Goal: Transaction & Acquisition: Purchase product/service

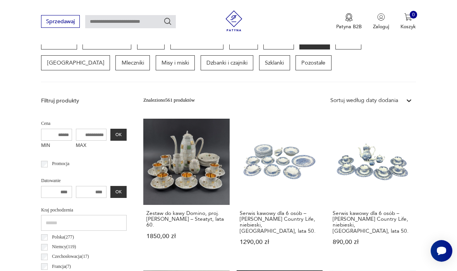
scroll to position [202, 0]
click at [76, 130] on input "MAX" at bounding box center [91, 135] width 31 height 12
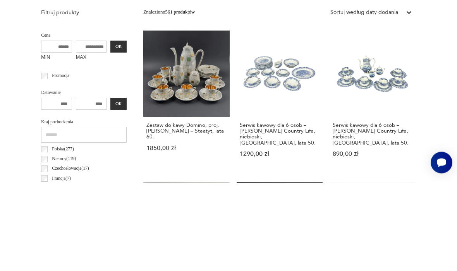
type input "*"
type input "***"
click at [110, 129] on button "OK" at bounding box center [118, 135] width 16 height 12
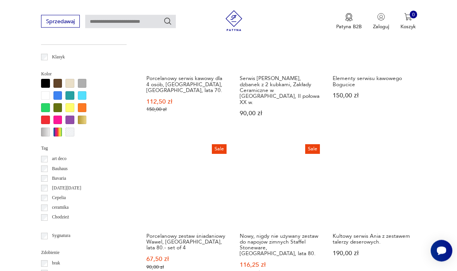
scroll to position [642, 0]
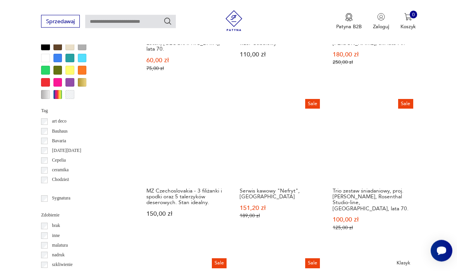
scroll to position [678, 0]
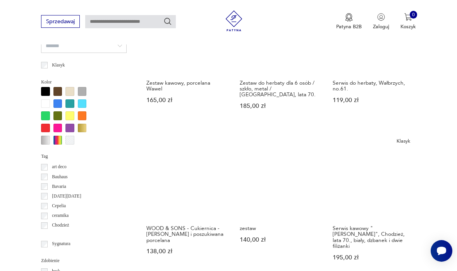
scroll to position [633, 0]
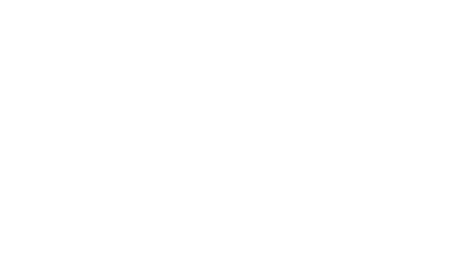
scroll to position [65, 0]
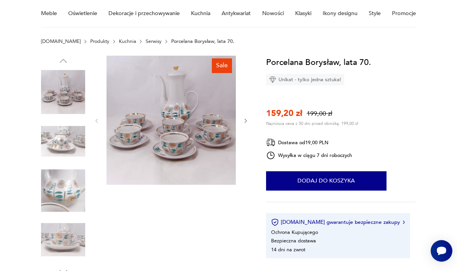
click at [247, 119] on icon "button" at bounding box center [246, 121] width 6 height 6
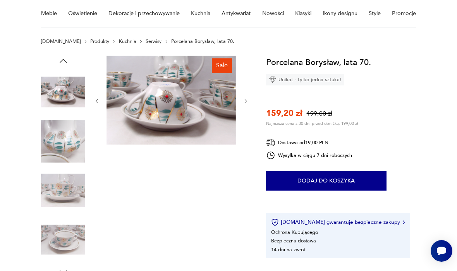
click at [248, 103] on icon "button" at bounding box center [246, 101] width 6 height 6
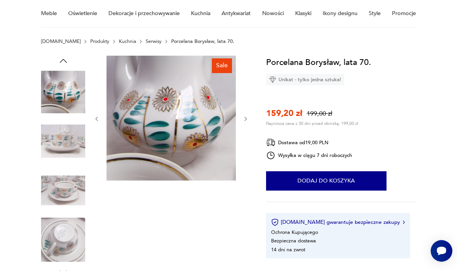
click at [215, 159] on img at bounding box center [170, 118] width 129 height 125
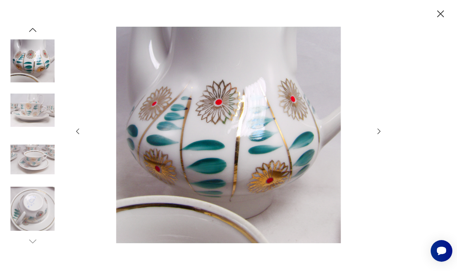
click at [380, 136] on icon "button" at bounding box center [379, 131] width 9 height 9
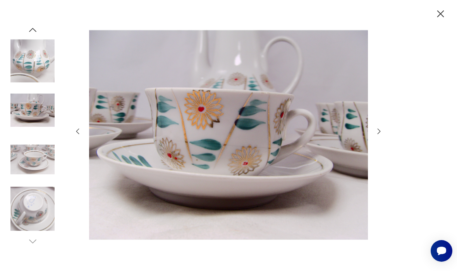
click at [376, 136] on icon "button" at bounding box center [379, 131] width 9 height 9
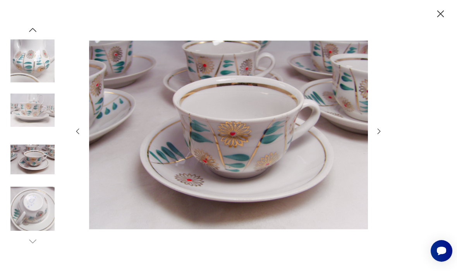
click at [376, 136] on icon "button" at bounding box center [379, 131] width 9 height 9
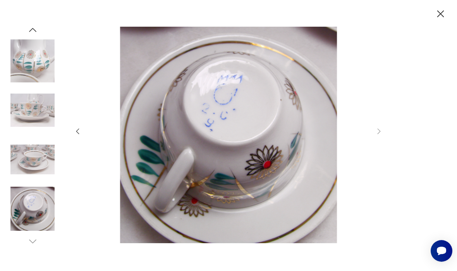
click at [374, 151] on div at bounding box center [229, 136] width 310 height 218
click at [384, 145] on div at bounding box center [228, 135] width 457 height 271
click at [384, 149] on div at bounding box center [228, 135] width 457 height 271
click at [43, 125] on img at bounding box center [32, 110] width 44 height 44
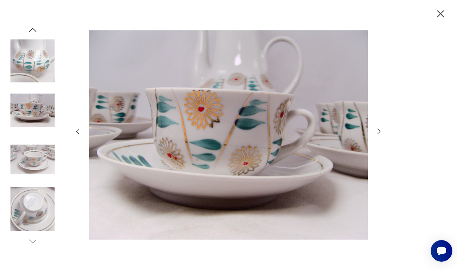
click at [39, 177] on img at bounding box center [32, 160] width 44 height 44
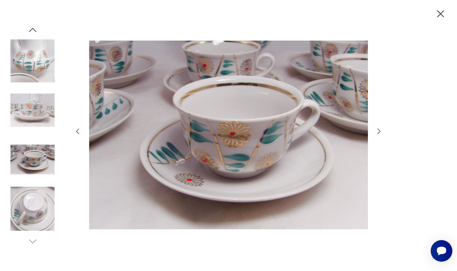
click at [41, 220] on img at bounding box center [32, 209] width 44 height 44
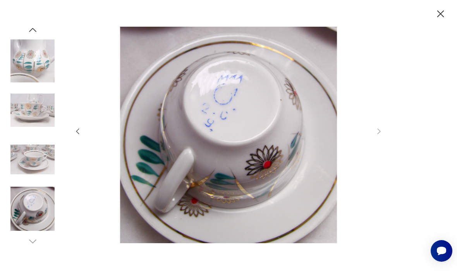
click at [54, 59] on img at bounding box center [32, 61] width 44 height 44
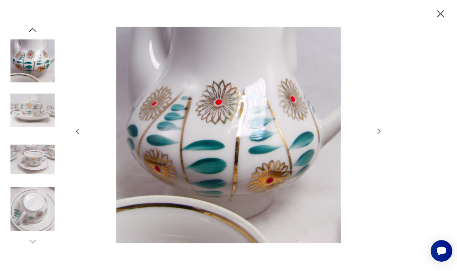
click at [46, 81] on img at bounding box center [32, 61] width 44 height 44
click at [42, 124] on img at bounding box center [32, 110] width 44 height 44
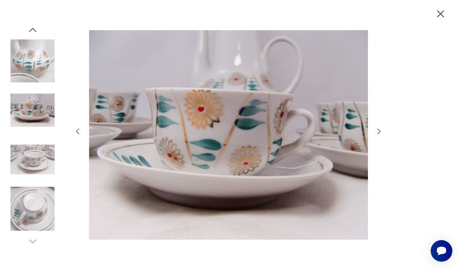
click at [441, 17] on icon "button" at bounding box center [440, 14] width 12 height 12
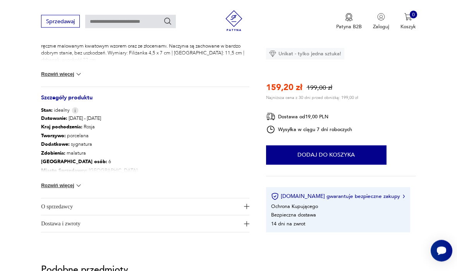
scroll to position [340, 0]
click at [77, 185] on img at bounding box center [79, 186] width 8 height 8
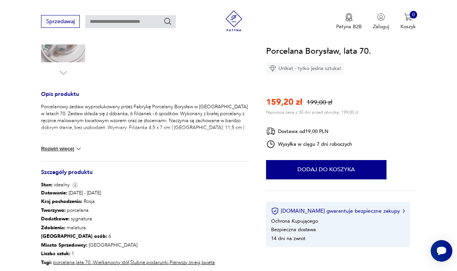
scroll to position [261, 0]
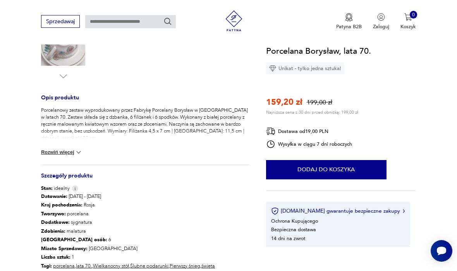
click at [72, 155] on button "Rozwiń więcej" at bounding box center [61, 153] width 41 height 8
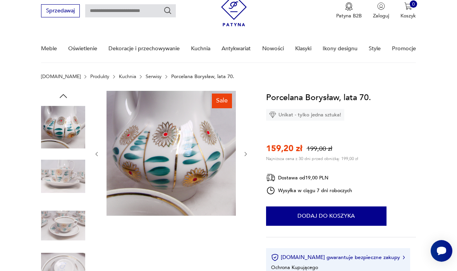
scroll to position [0, 0]
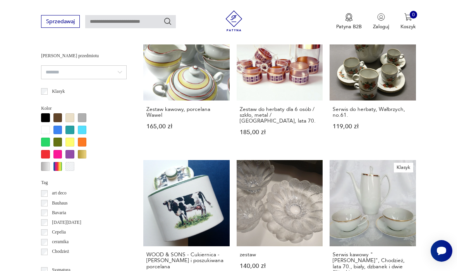
scroll to position [607, 0]
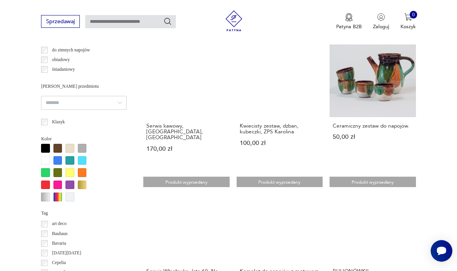
scroll to position [574, 0]
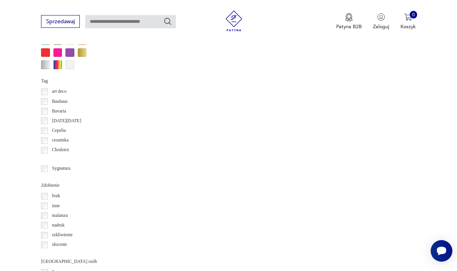
scroll to position [671, 0]
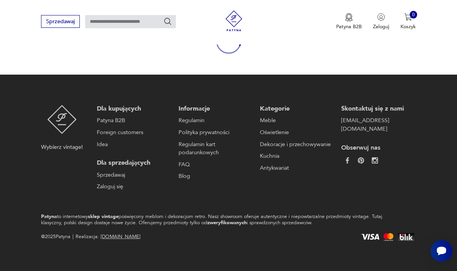
scroll to position [94, 0]
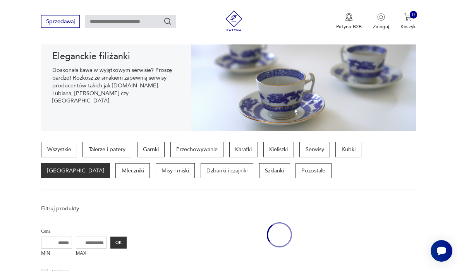
scroll to position [15, 0]
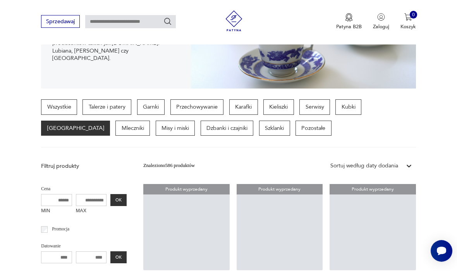
scroll to position [179, 0]
